Goal: Task Accomplishment & Management: Manage account settings

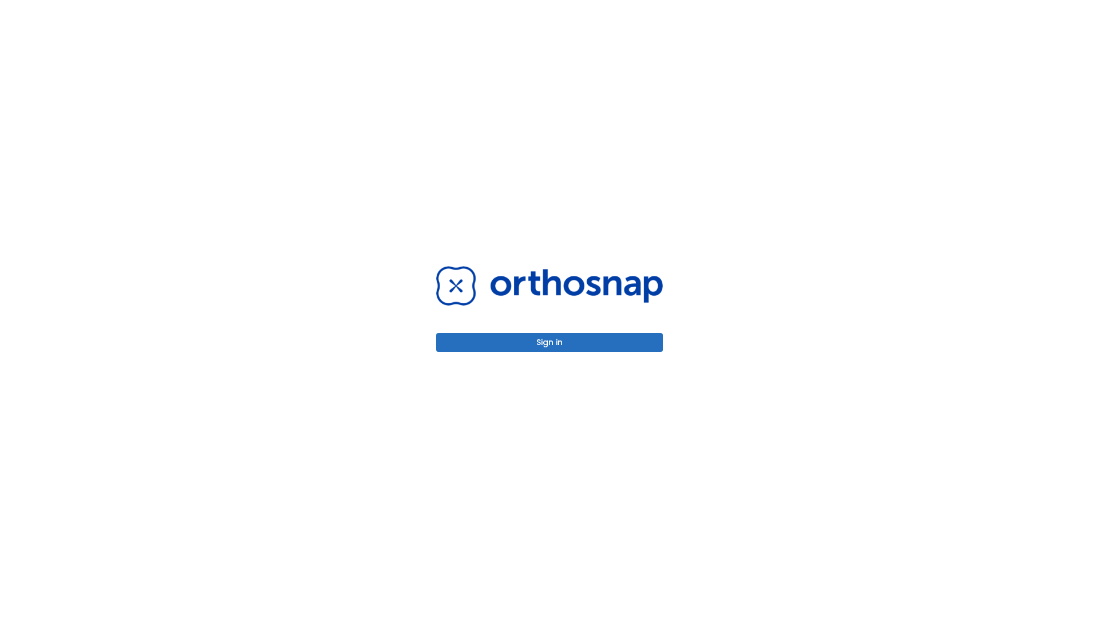
click at [549, 342] on button "Sign in" at bounding box center [549, 342] width 227 height 19
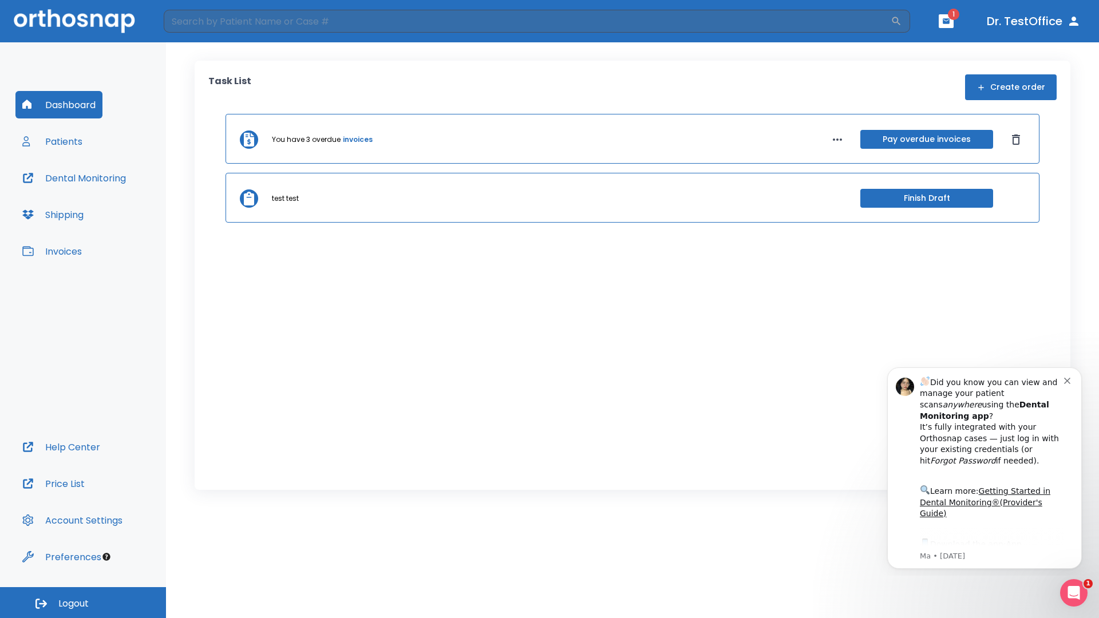
click at [83, 603] on span "Logout" at bounding box center [73, 604] width 30 height 13
